Goal: Check status: Check status

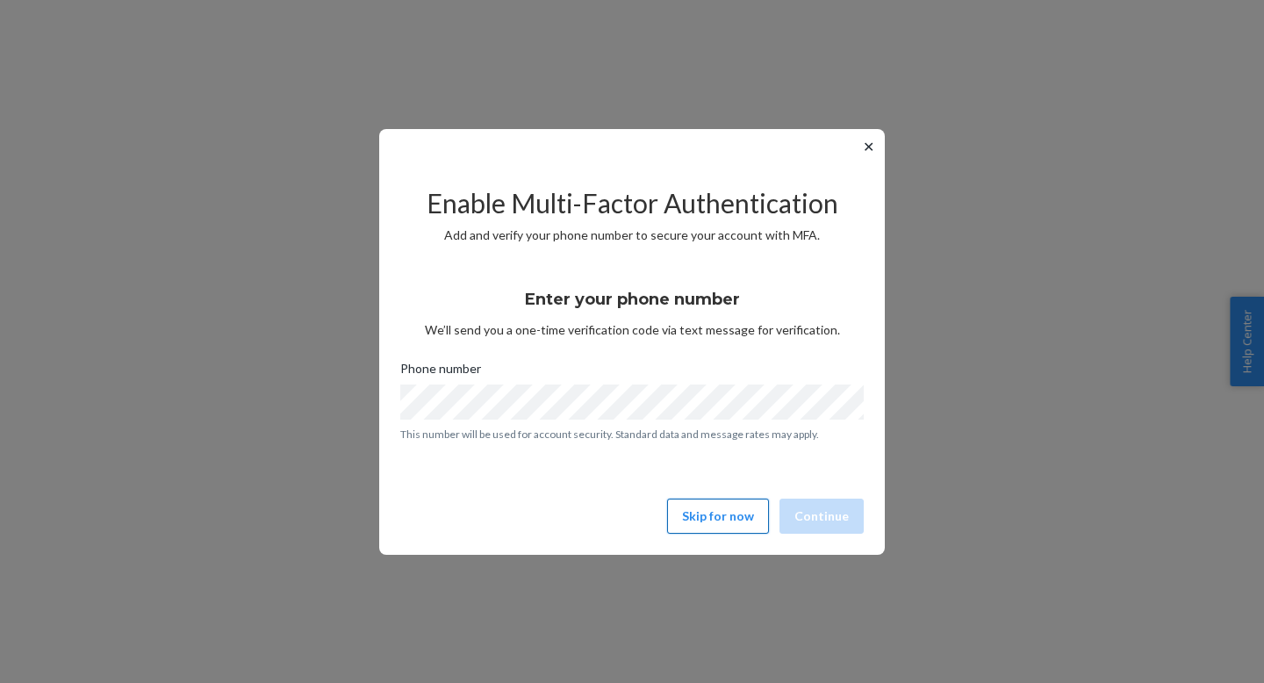
click at [710, 525] on button "Skip for now" at bounding box center [718, 516] width 102 height 35
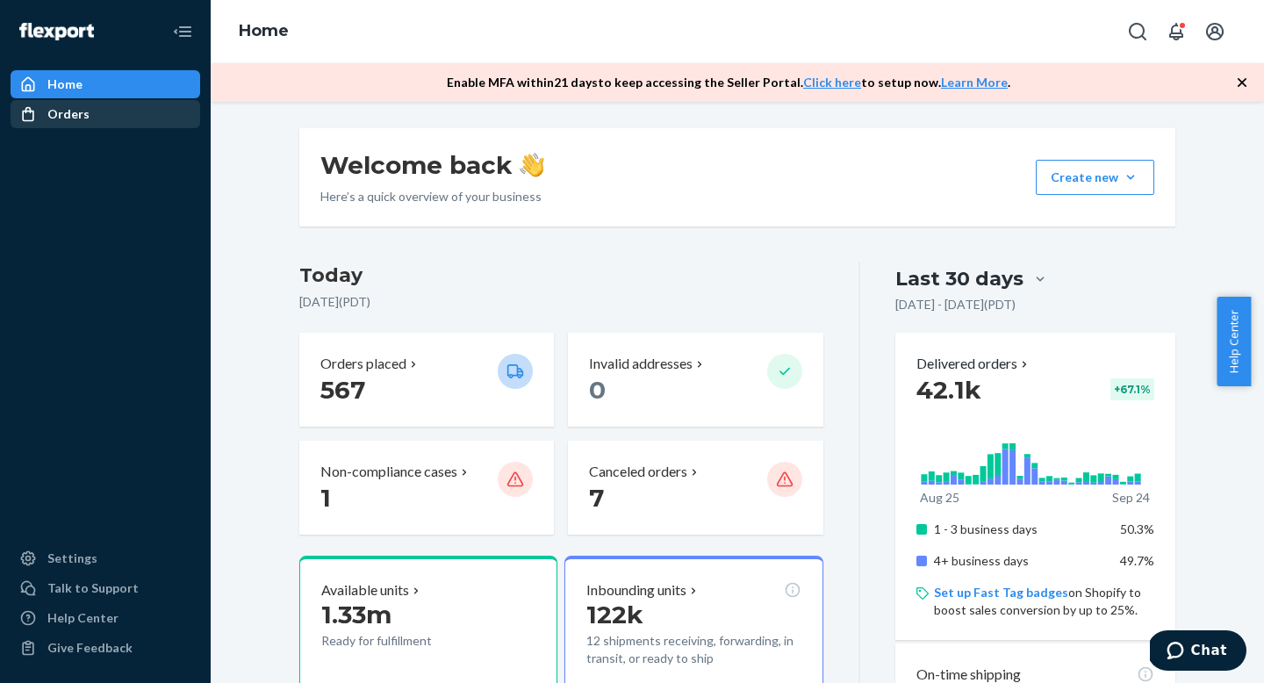
click at [130, 113] on div "Orders" at bounding box center [105, 114] width 186 height 25
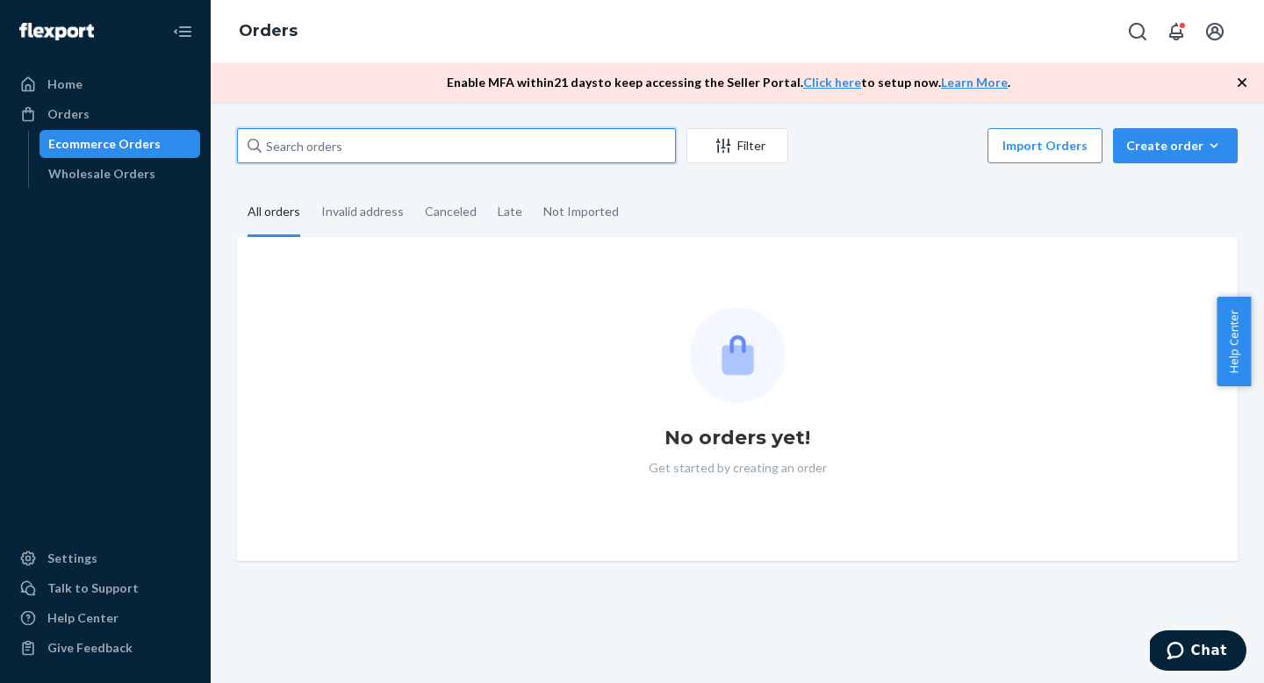
click at [322, 138] on input "text" at bounding box center [456, 145] width 439 height 35
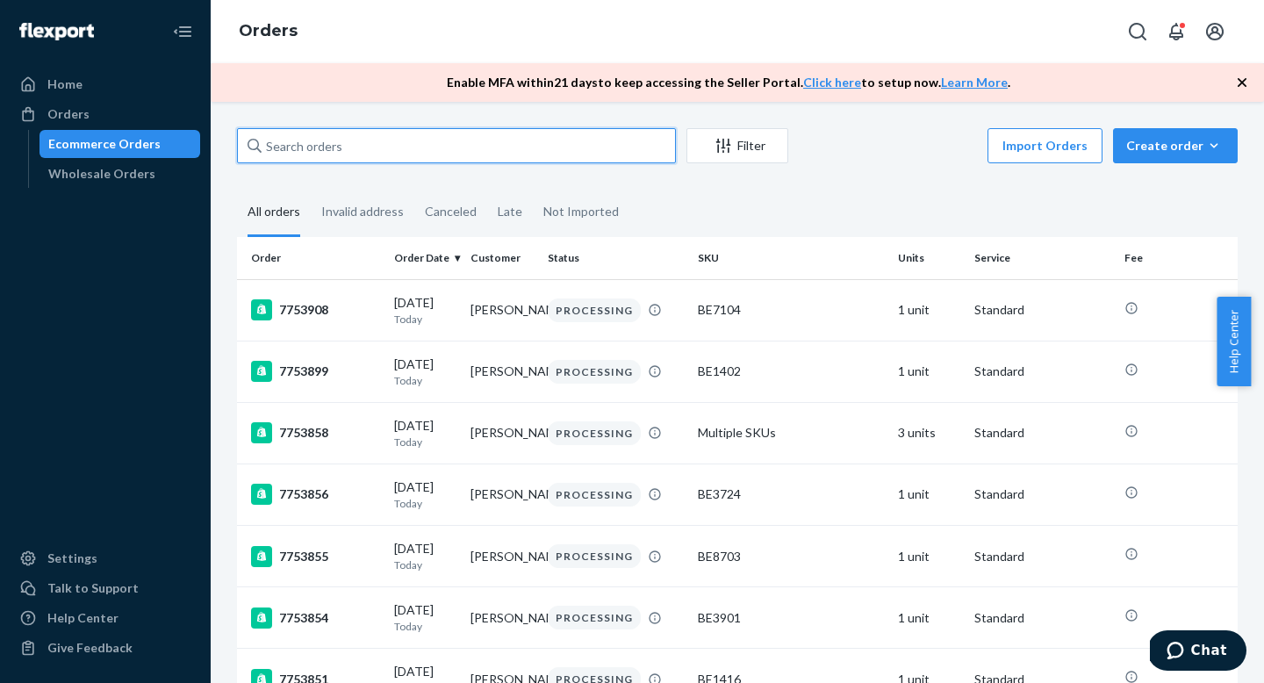
paste input "7730789"
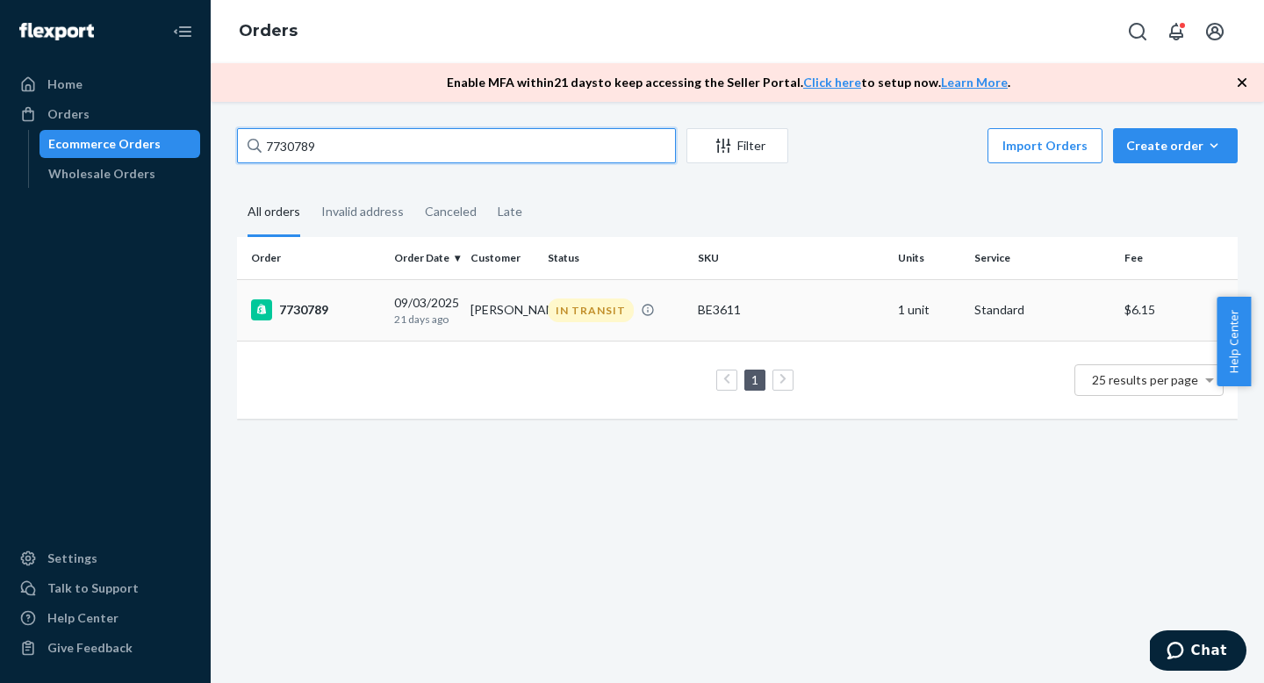
type input "7730789"
click at [311, 310] on div "7730789" at bounding box center [315, 309] width 129 height 21
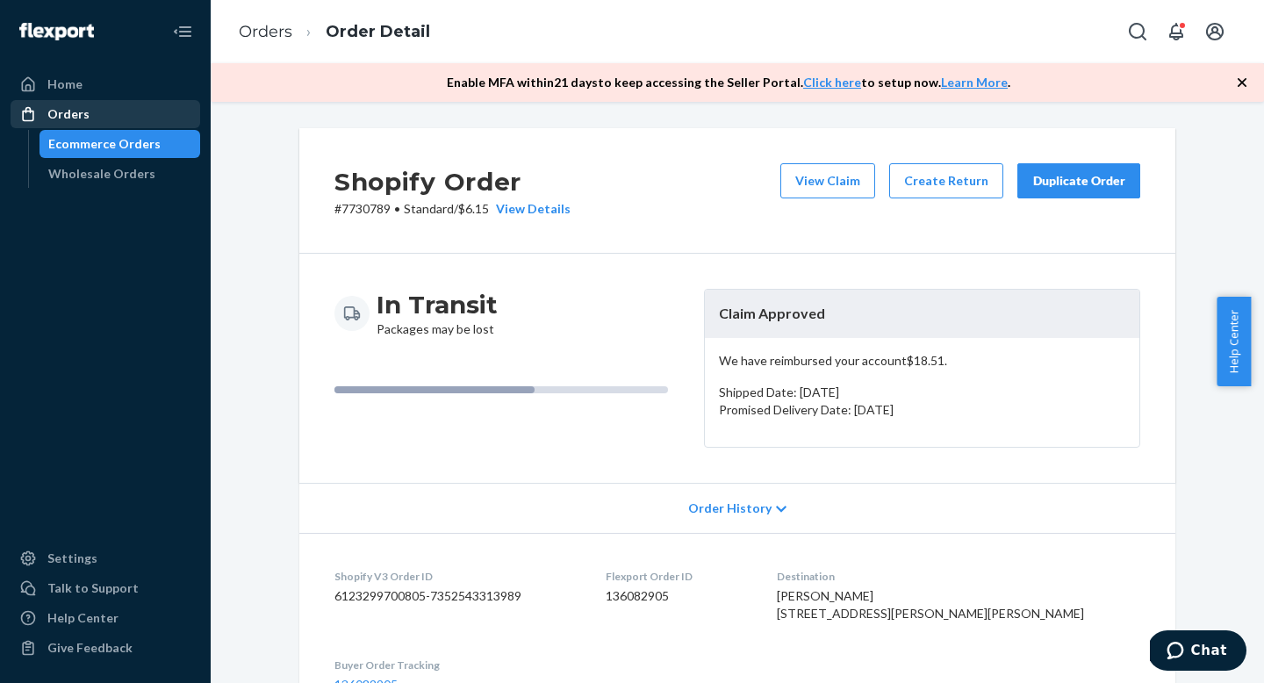
click at [100, 120] on div "Orders" at bounding box center [105, 114] width 186 height 25
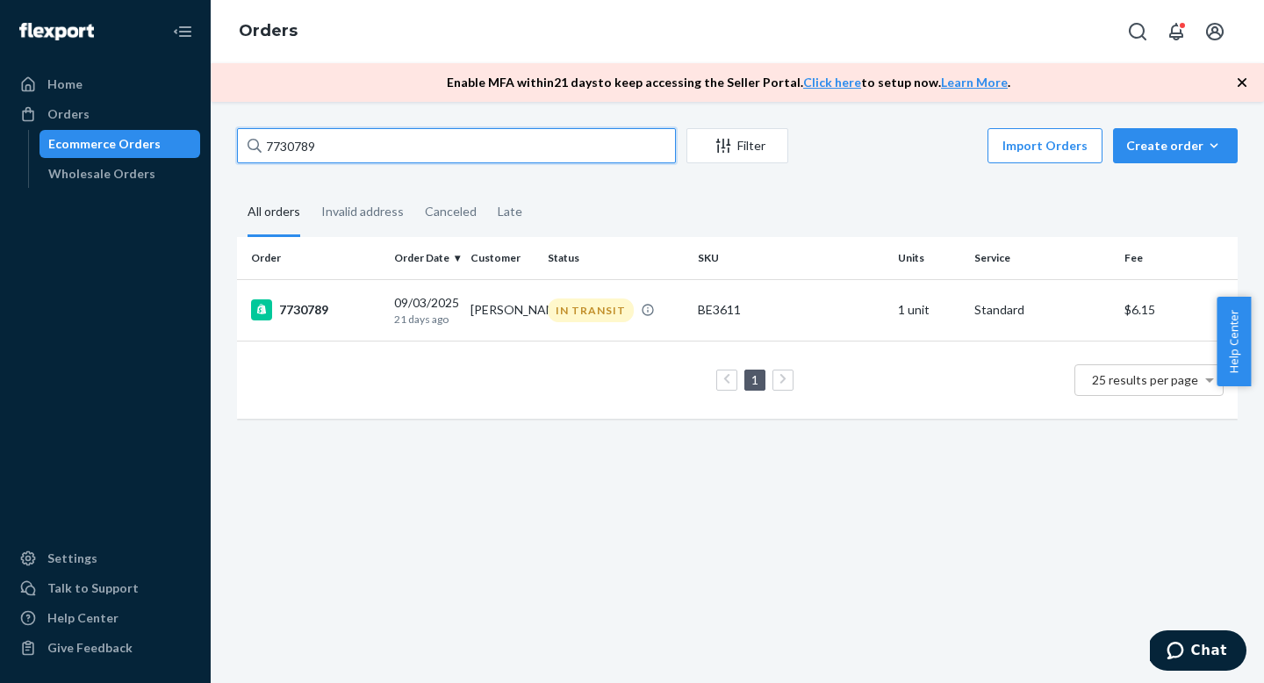
drag, startPoint x: 330, startPoint y: 145, endPoint x: 190, endPoint y: 129, distance: 140.5
click at [190, 129] on div "Home Orders Ecommerce Orders Wholesale Orders Settings Talk to Support Help Cen…" at bounding box center [632, 341] width 1264 height 683
paste input "1771"
type input "7731771"
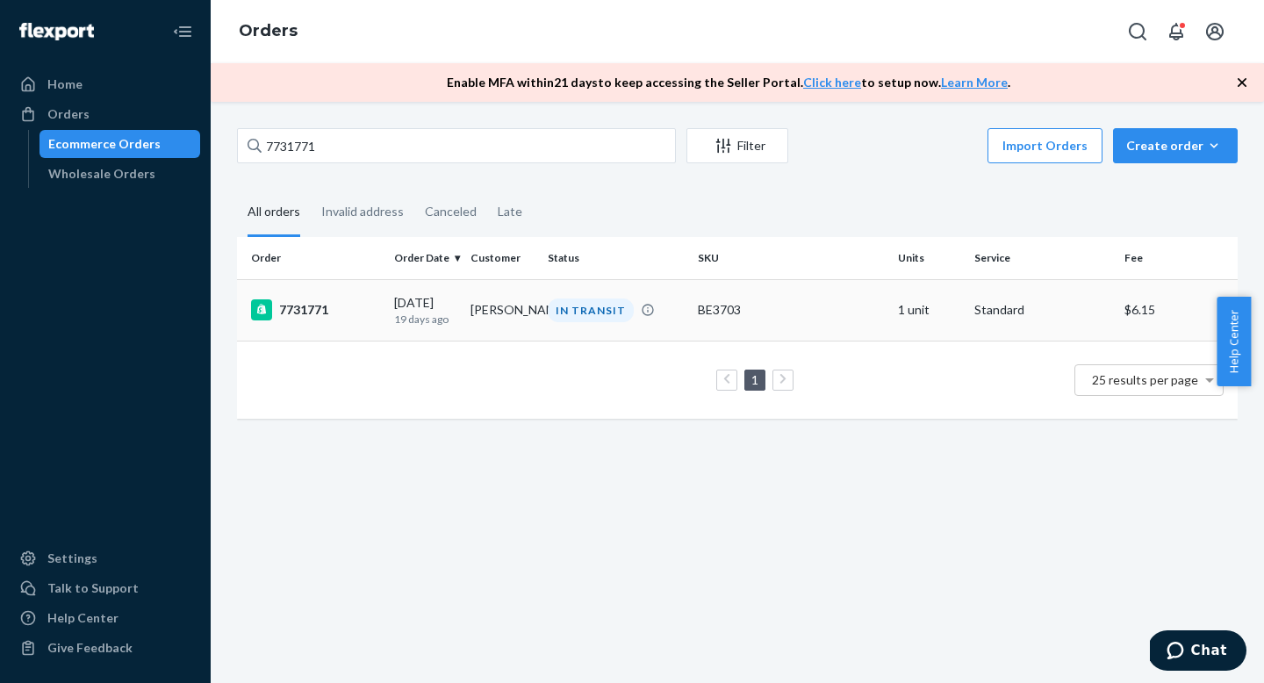
click at [378, 298] on td "7731771" at bounding box center [312, 309] width 150 height 61
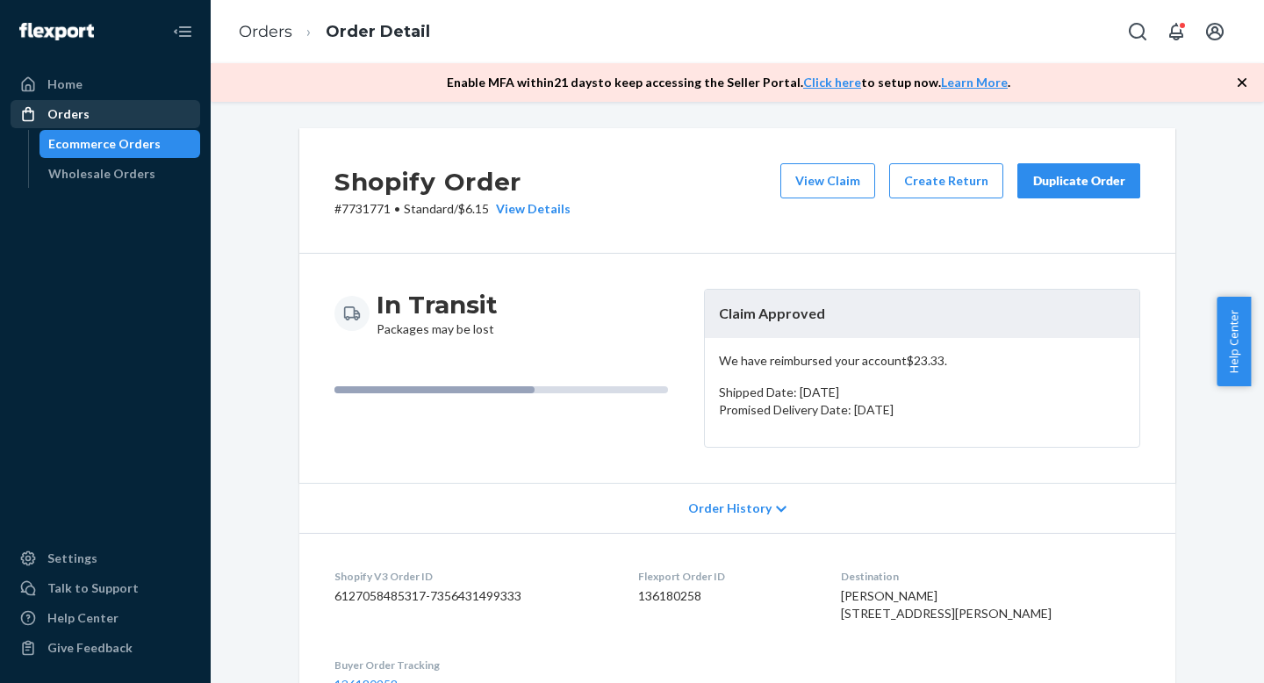
click at [110, 119] on div "Orders" at bounding box center [105, 114] width 186 height 25
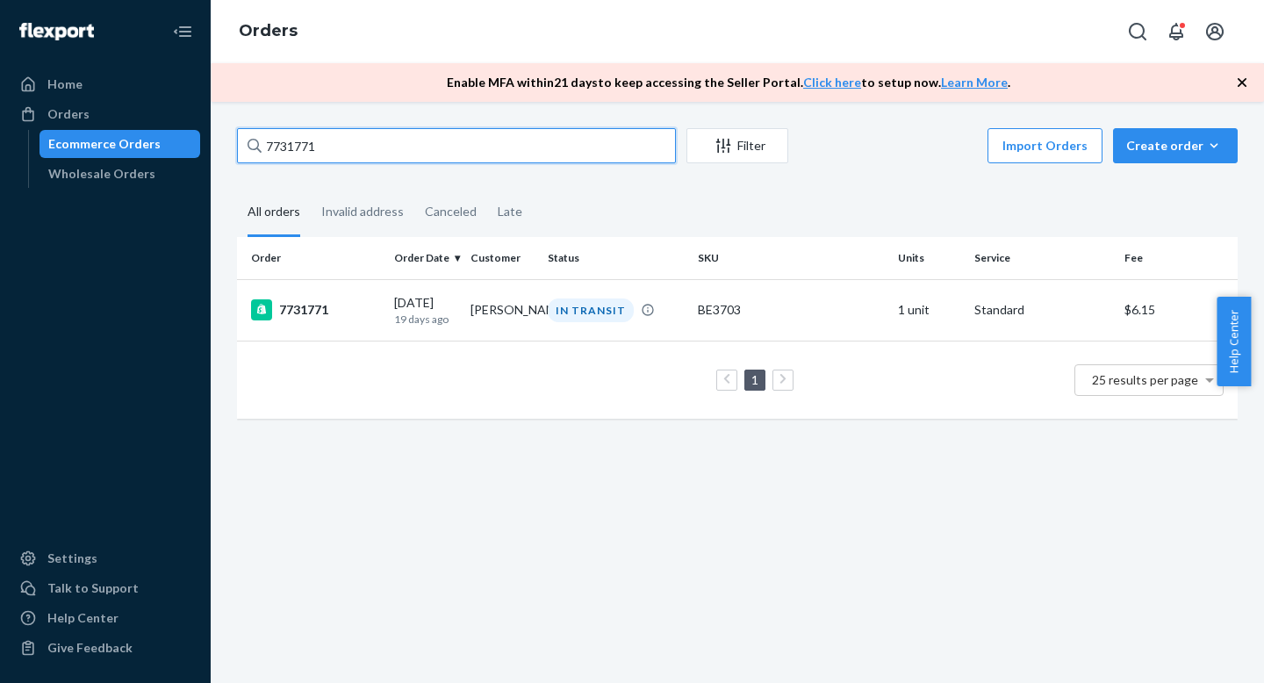
drag, startPoint x: 342, startPoint y: 150, endPoint x: 222, endPoint y: 143, distance: 120.5
click at [222, 143] on div "7731771 Filter Import Orders Create order Ecommerce order Removal order All ord…" at bounding box center [737, 392] width 1053 height 581
paste input "01177"
type input "7701177"
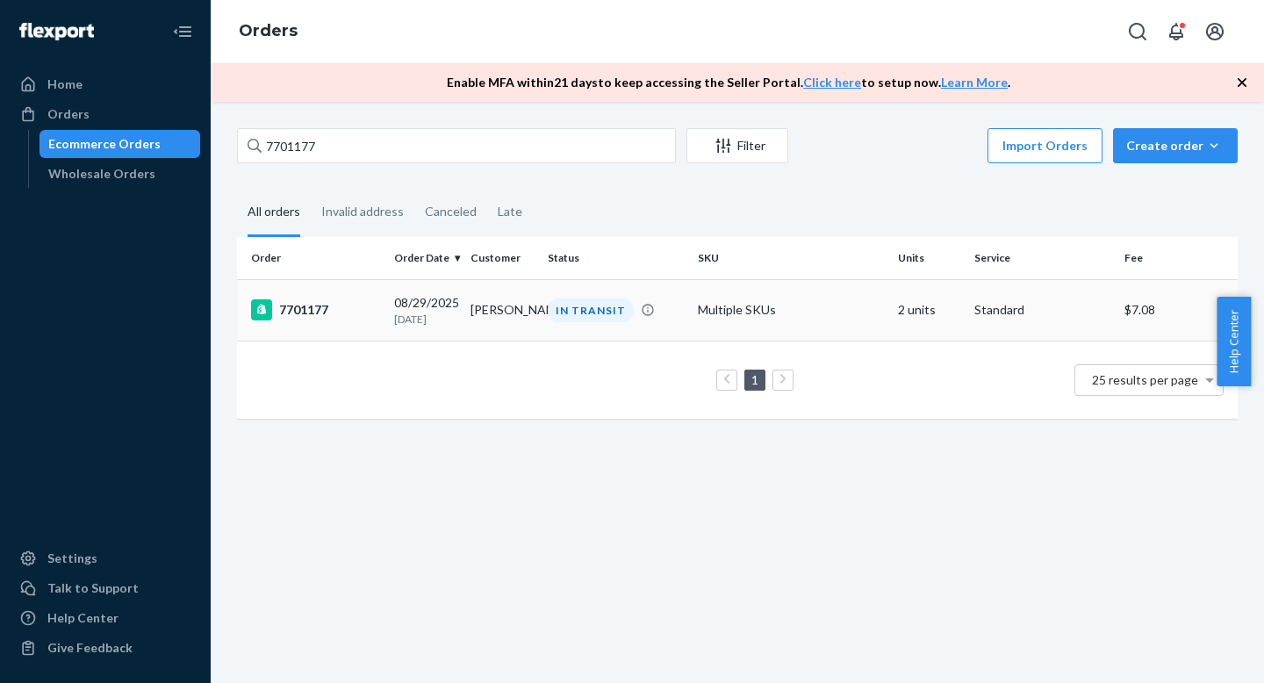
click at [384, 317] on td "7701177" at bounding box center [312, 309] width 150 height 61
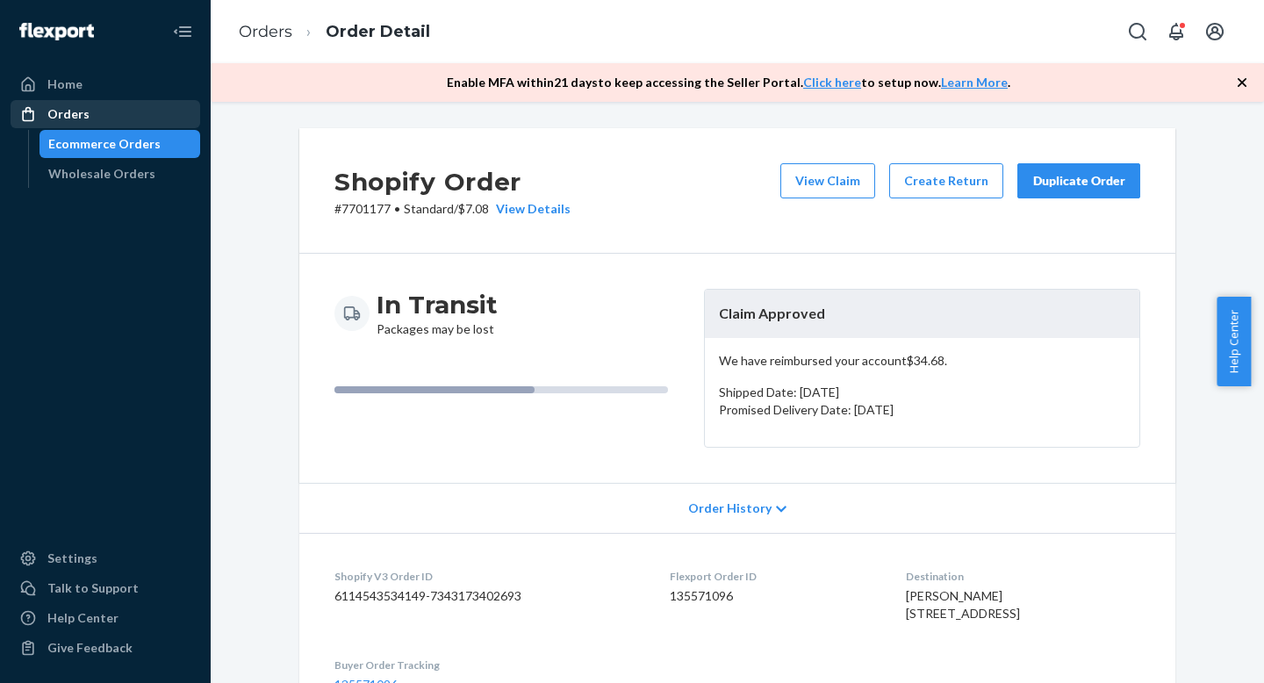
click at [94, 111] on div "Orders" at bounding box center [105, 114] width 186 height 25
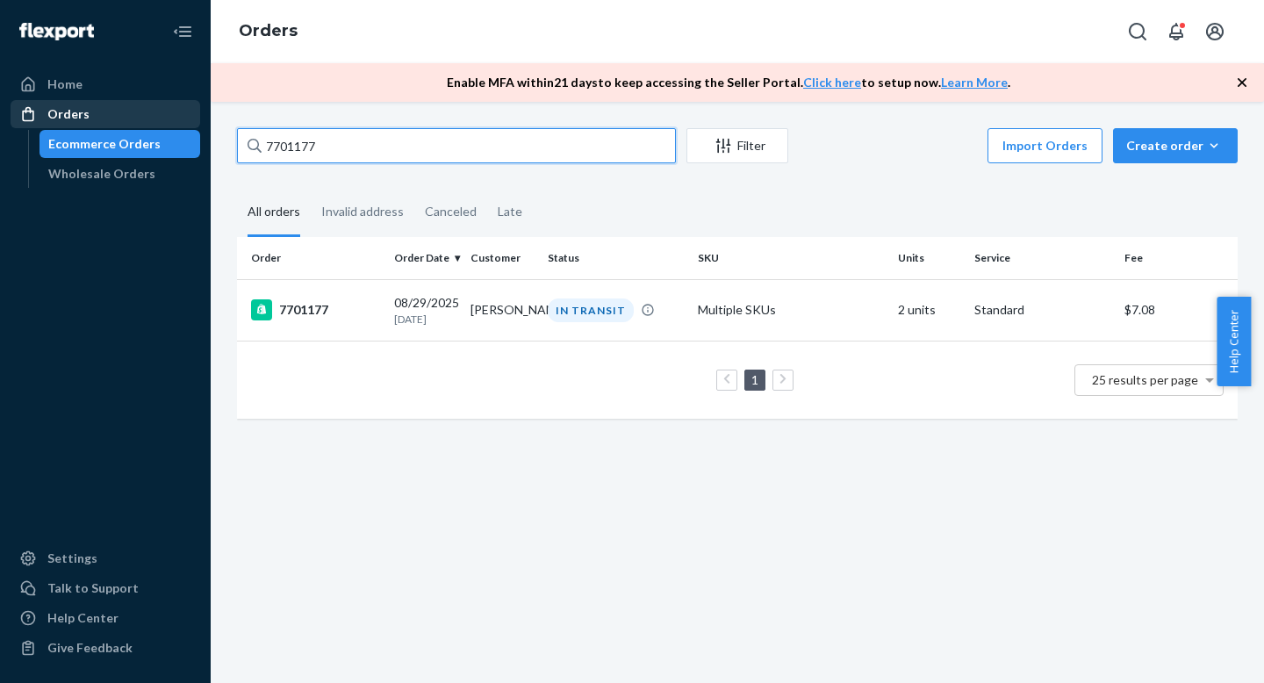
drag, startPoint x: 318, startPoint y: 145, endPoint x: 183, endPoint y: 121, distance: 137.2
click at [183, 121] on div "Home Orders Ecommerce Orders Wholesale Orders Settings Talk to Support Help Cen…" at bounding box center [632, 341] width 1264 height 683
paste input "696759"
type input "7696759"
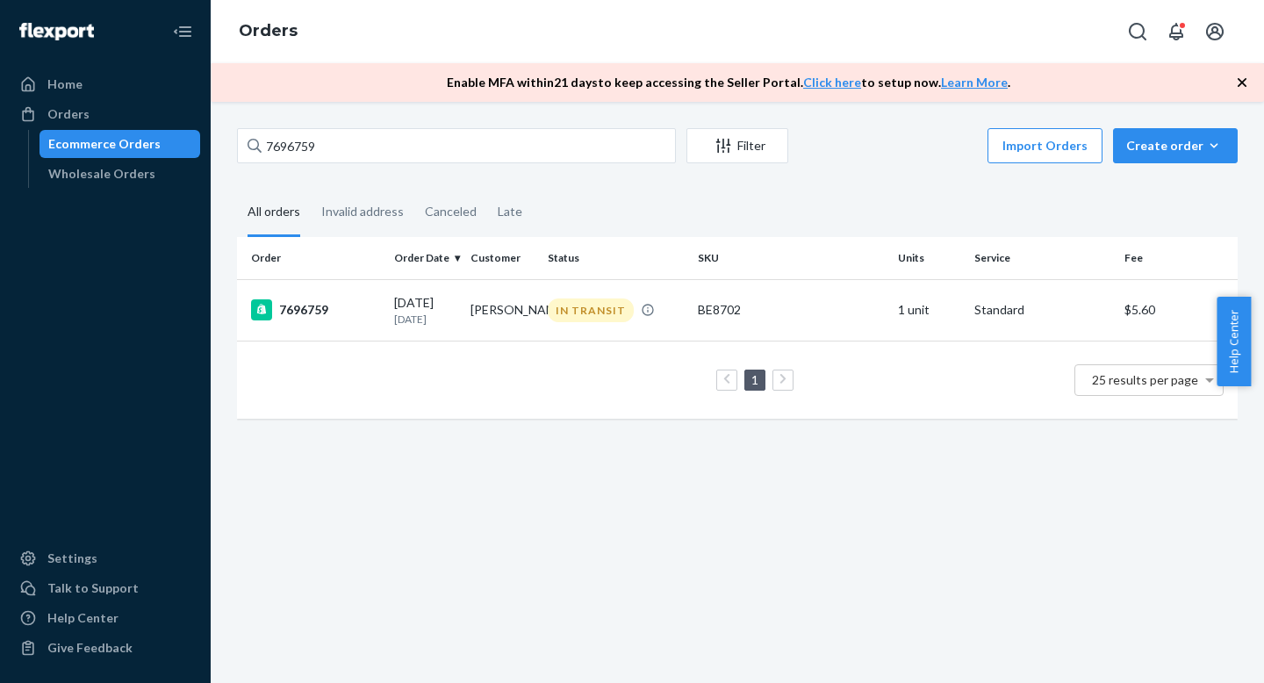
click at [348, 294] on td "7696759" at bounding box center [312, 309] width 150 height 61
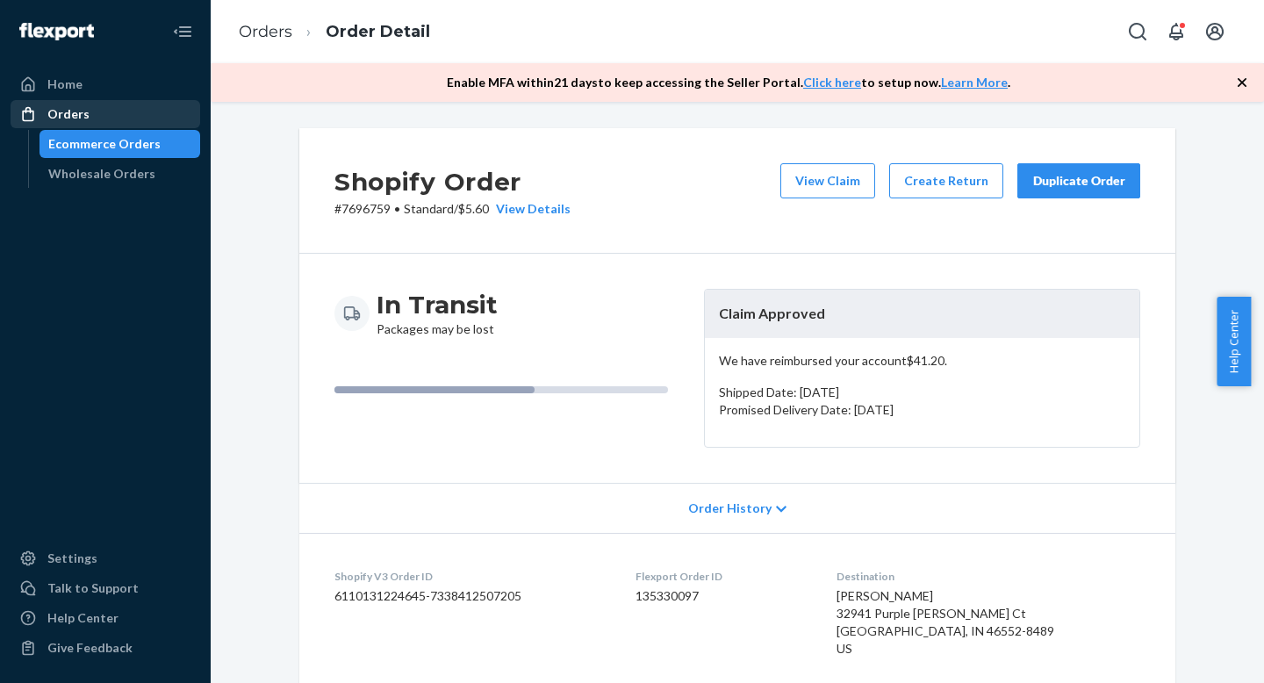
click at [132, 111] on div "Orders" at bounding box center [105, 114] width 186 height 25
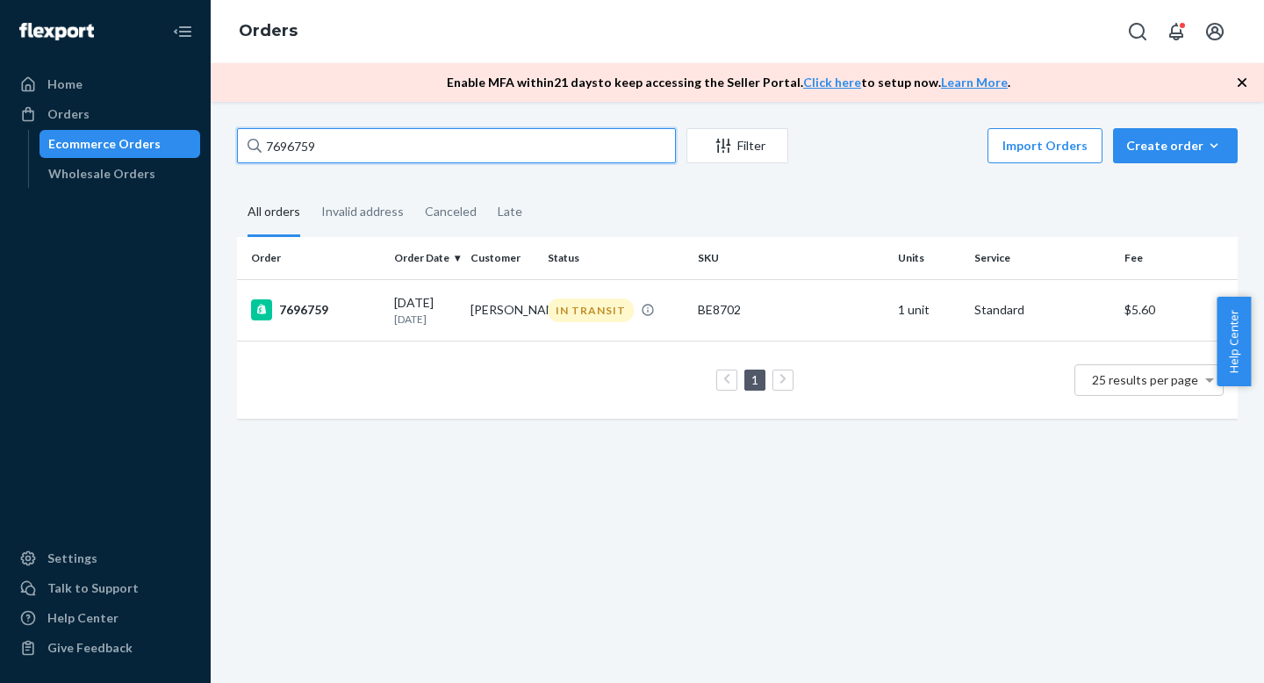
drag, startPoint x: 324, startPoint y: 145, endPoint x: 200, endPoint y: 131, distance: 124.6
click at [197, 132] on div "Home Orders Ecommerce Orders Wholesale Orders Settings Talk to Support Help Cen…" at bounding box center [632, 341] width 1264 height 683
paste input "729208"
type input "7729208"
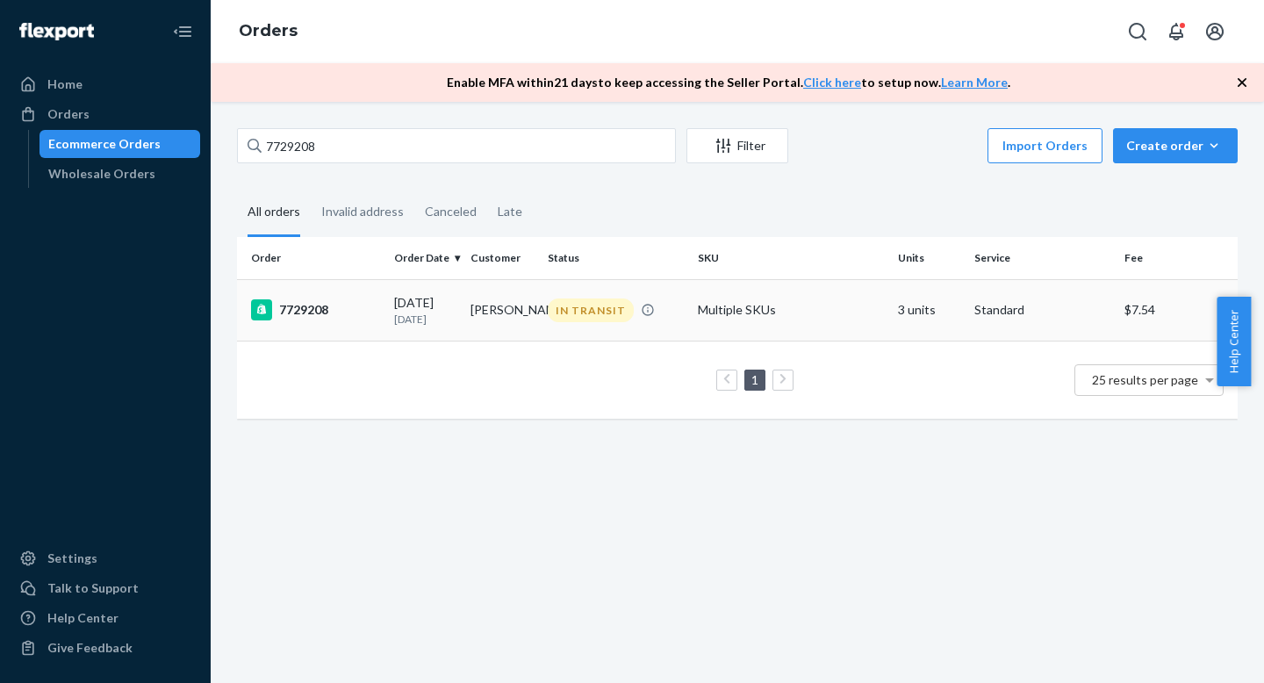
click at [378, 319] on td "7729208" at bounding box center [312, 309] width 150 height 61
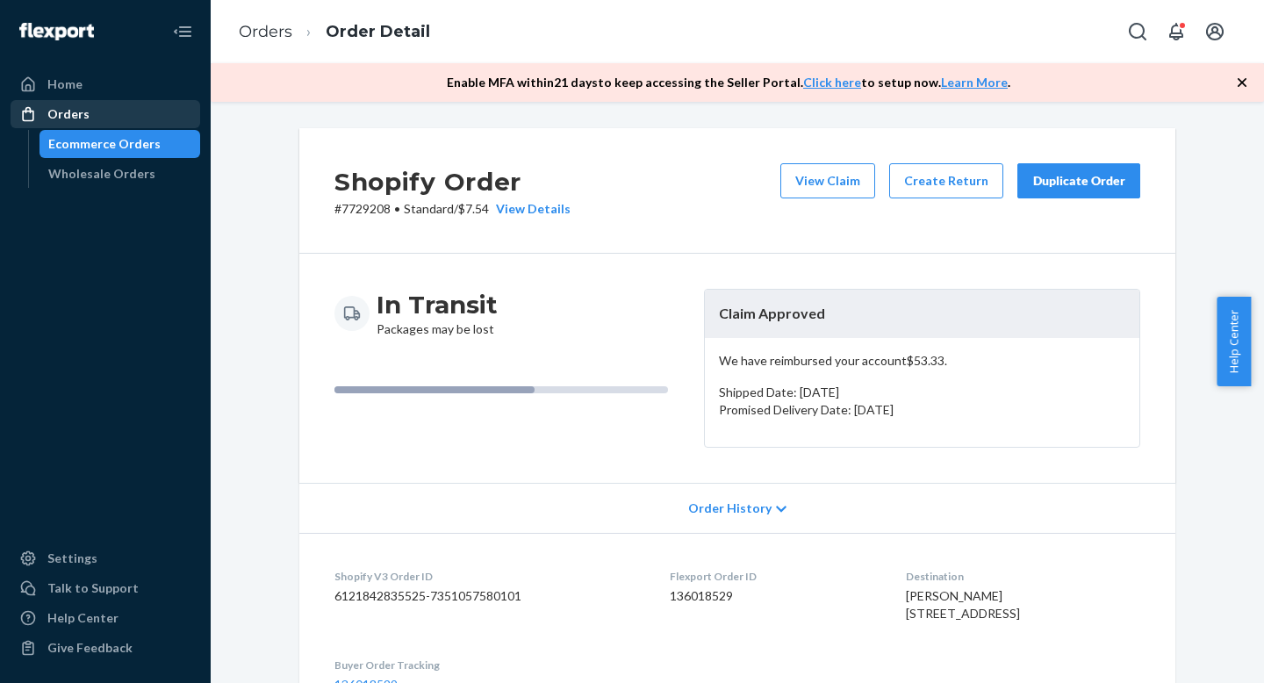
click at [113, 113] on div "Orders" at bounding box center [105, 114] width 186 height 25
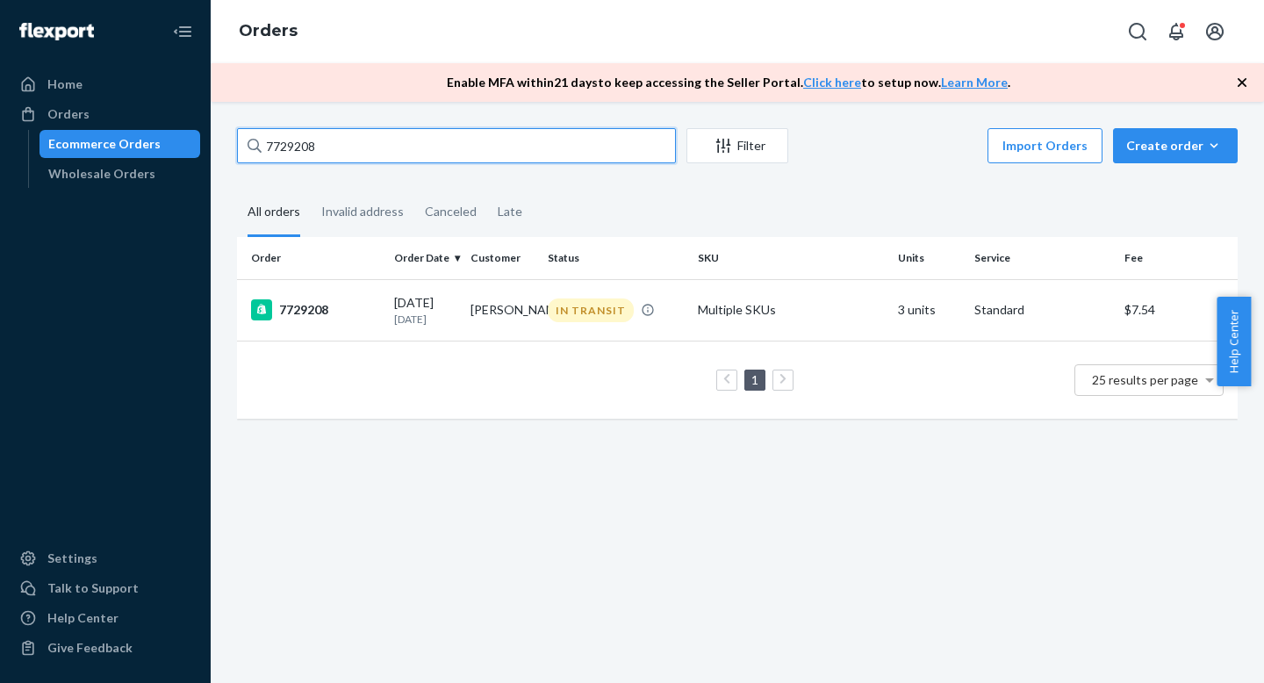
drag, startPoint x: 325, startPoint y: 150, endPoint x: 179, endPoint y: 134, distance: 146.6
click at [179, 134] on div "Home Orders Ecommerce Orders Wholesale Orders Settings Talk to Support Help Cen…" at bounding box center [632, 341] width 1264 height 683
paste input "00481"
type input "7700481"
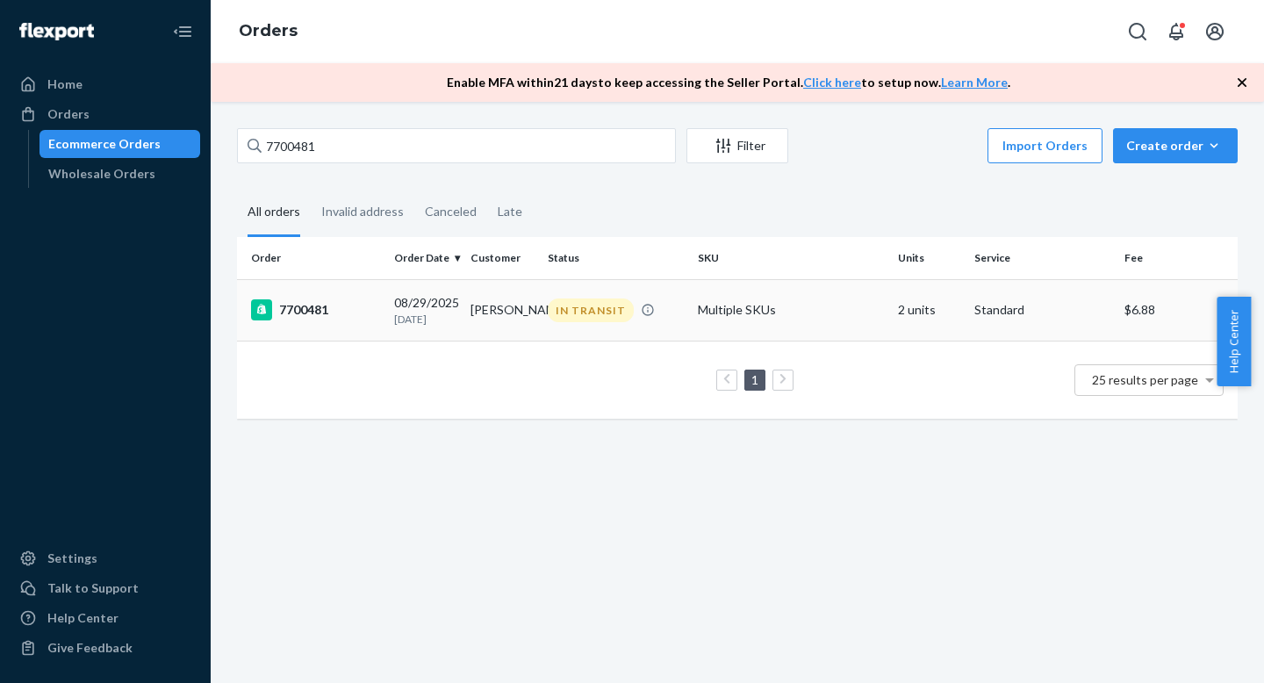
click at [517, 312] on td "Krystin Sponsler" at bounding box center [501, 309] width 76 height 61
